Goal: Navigation & Orientation: Find specific page/section

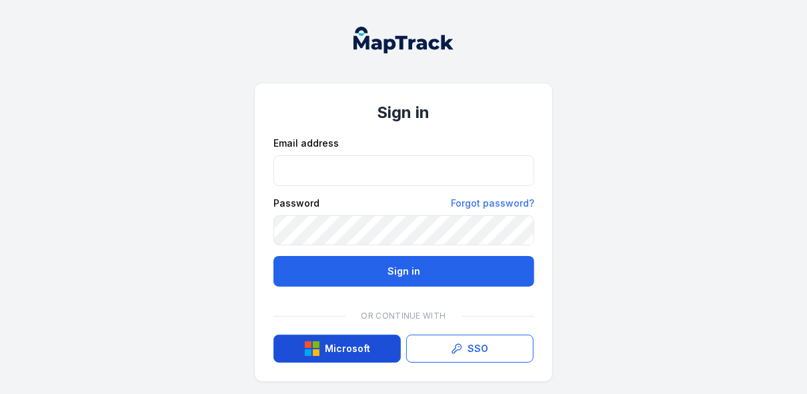
click at [342, 354] on button "Microsoft" at bounding box center [336, 349] width 127 height 28
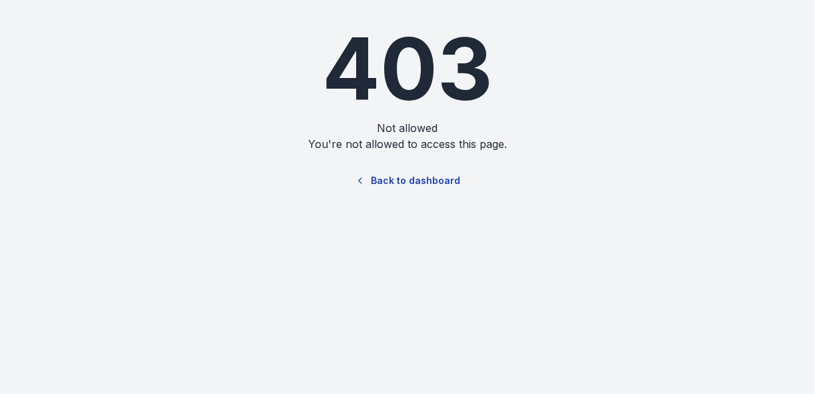
click at [419, 188] on link "Back to dashboard" at bounding box center [407, 180] width 128 height 31
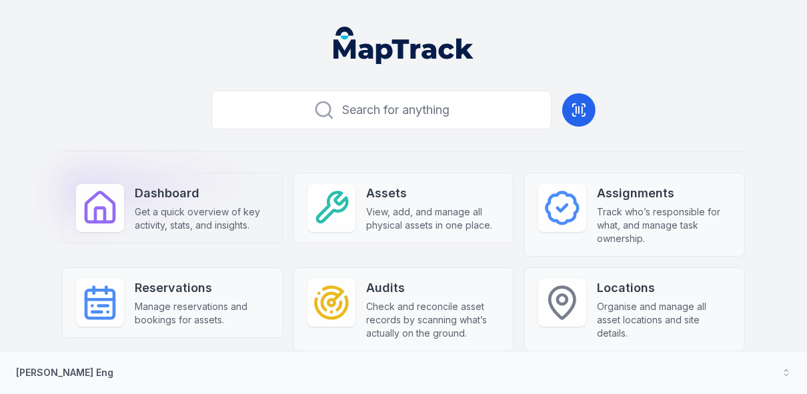
click at [265, 195] on strong "Dashboard" at bounding box center [202, 193] width 134 height 19
click at [90, 204] on icon at bounding box center [99, 207] width 37 height 37
